Goal: Browse casually

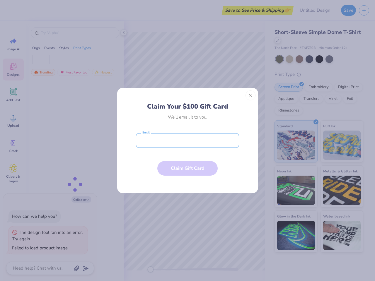
type textarea "x"
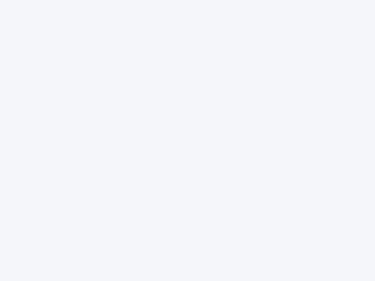
click at [188, 141] on div at bounding box center [187, 140] width 375 height 281
